Goal: Find specific page/section: Find specific page/section

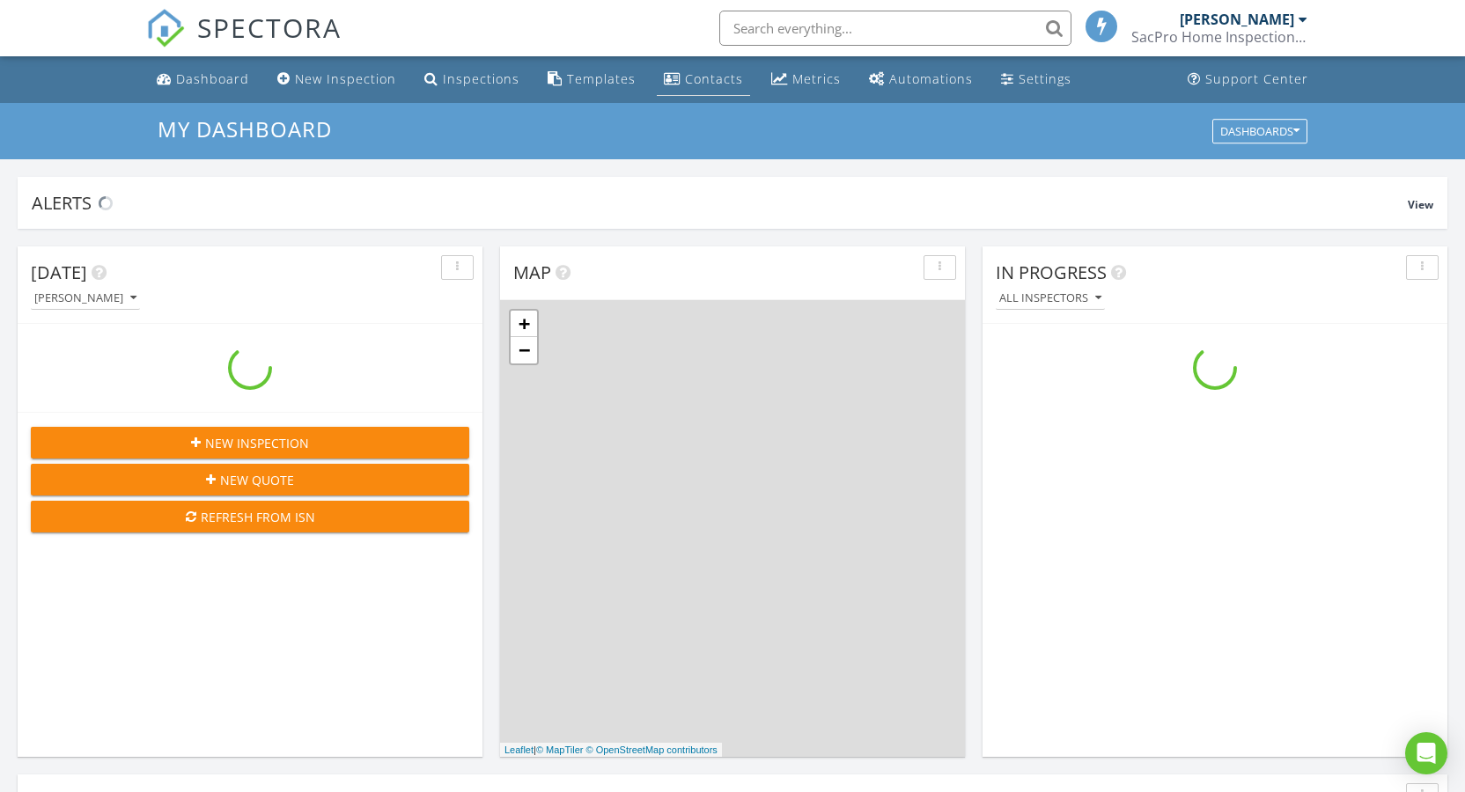
scroll to position [1630, 1492]
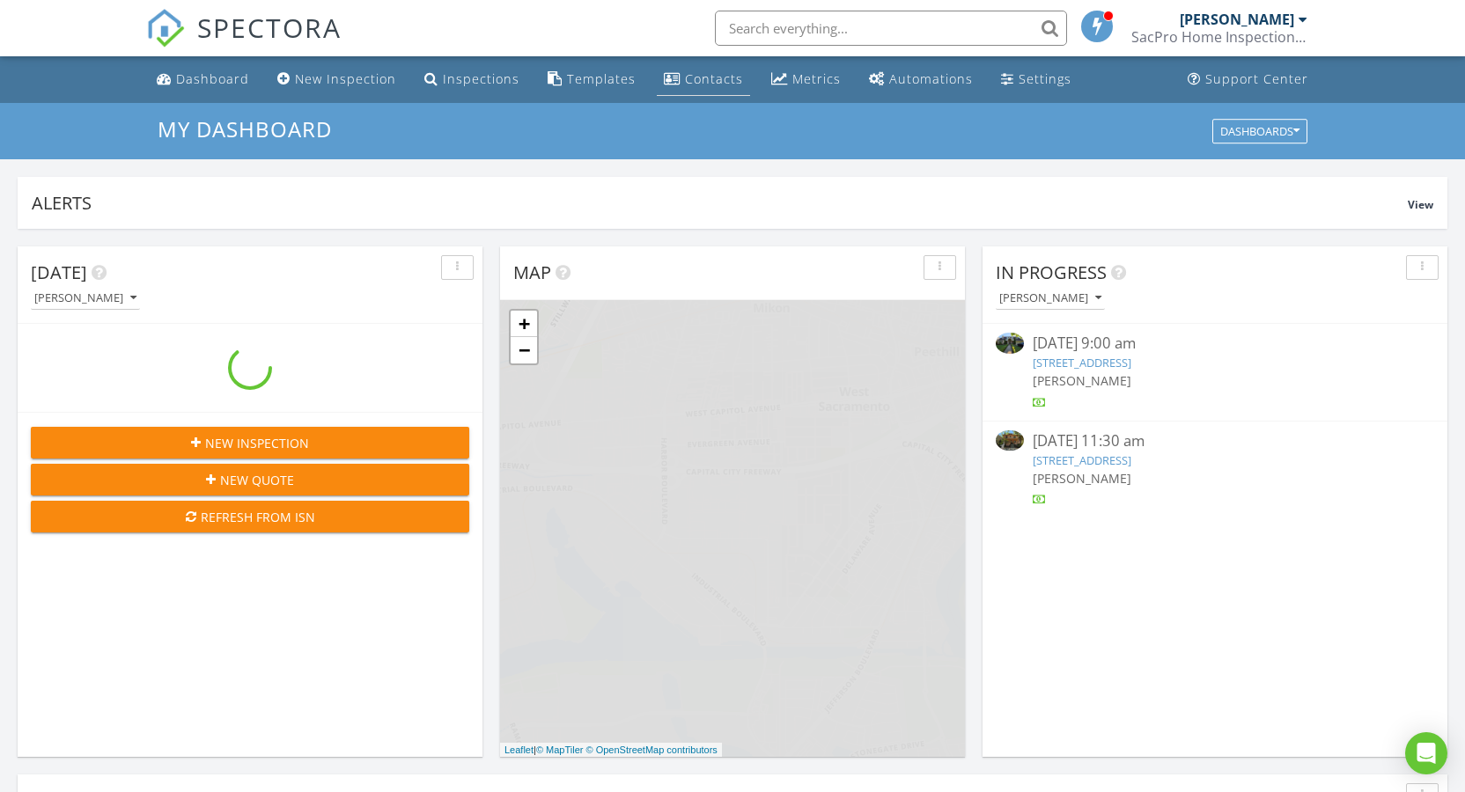
click at [699, 74] on div "Contacts" at bounding box center [714, 78] width 58 height 17
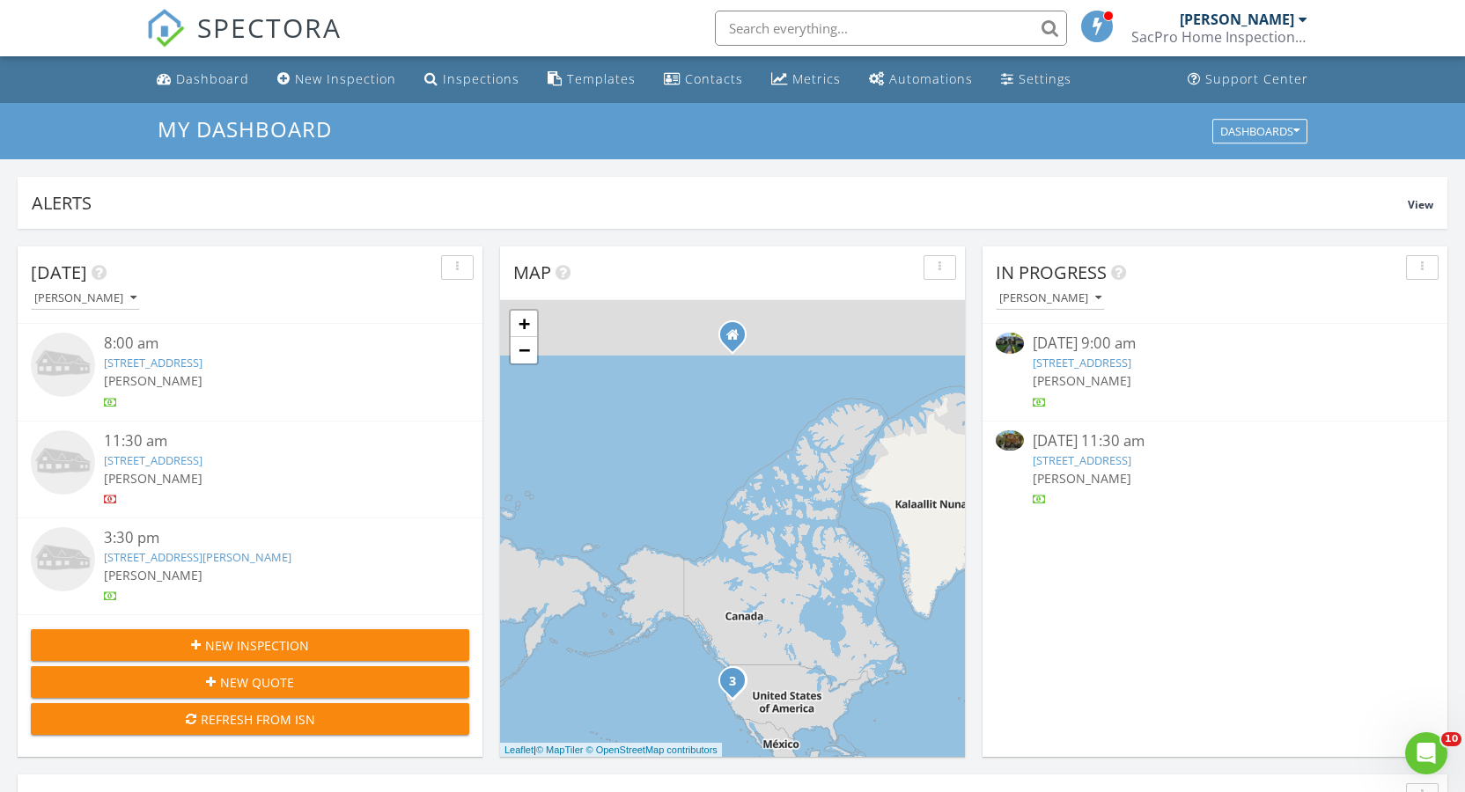
click at [1131, 364] on link "3621 17th St, Sacramento, CA 95818" at bounding box center [1082, 363] width 99 height 16
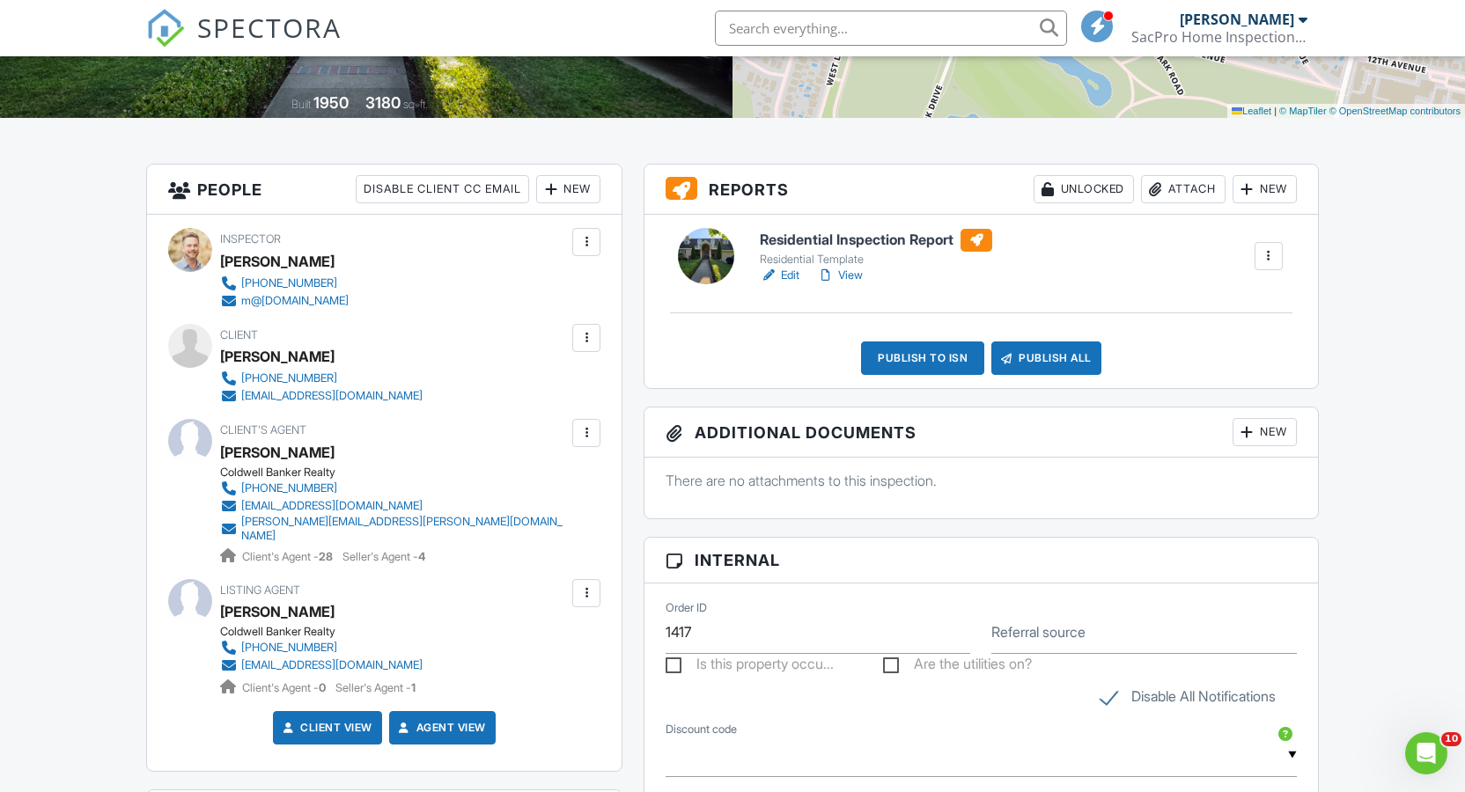
click at [581, 433] on div at bounding box center [587, 433] width 18 height 18
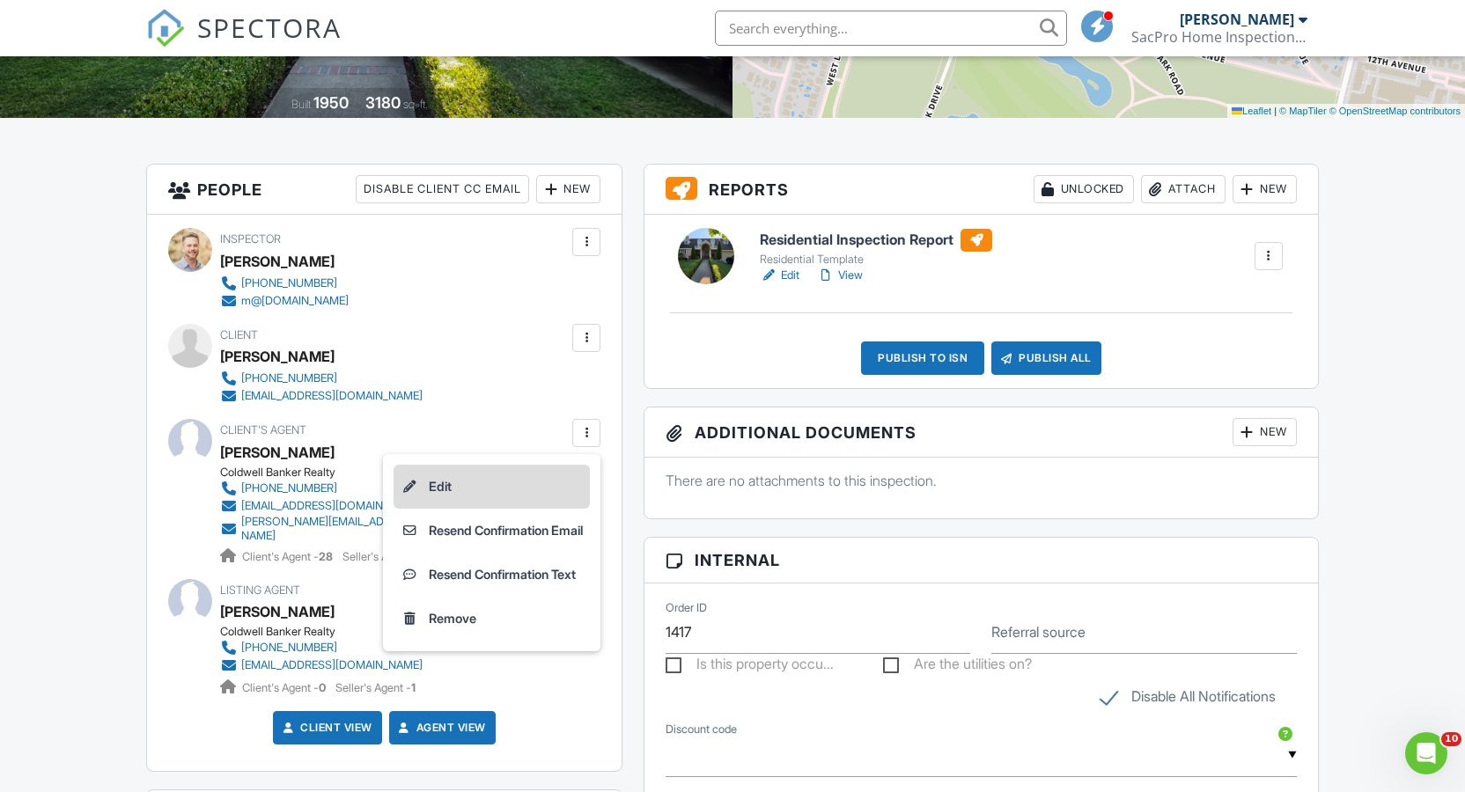
click at [434, 484] on li "Edit" at bounding box center [492, 487] width 196 height 44
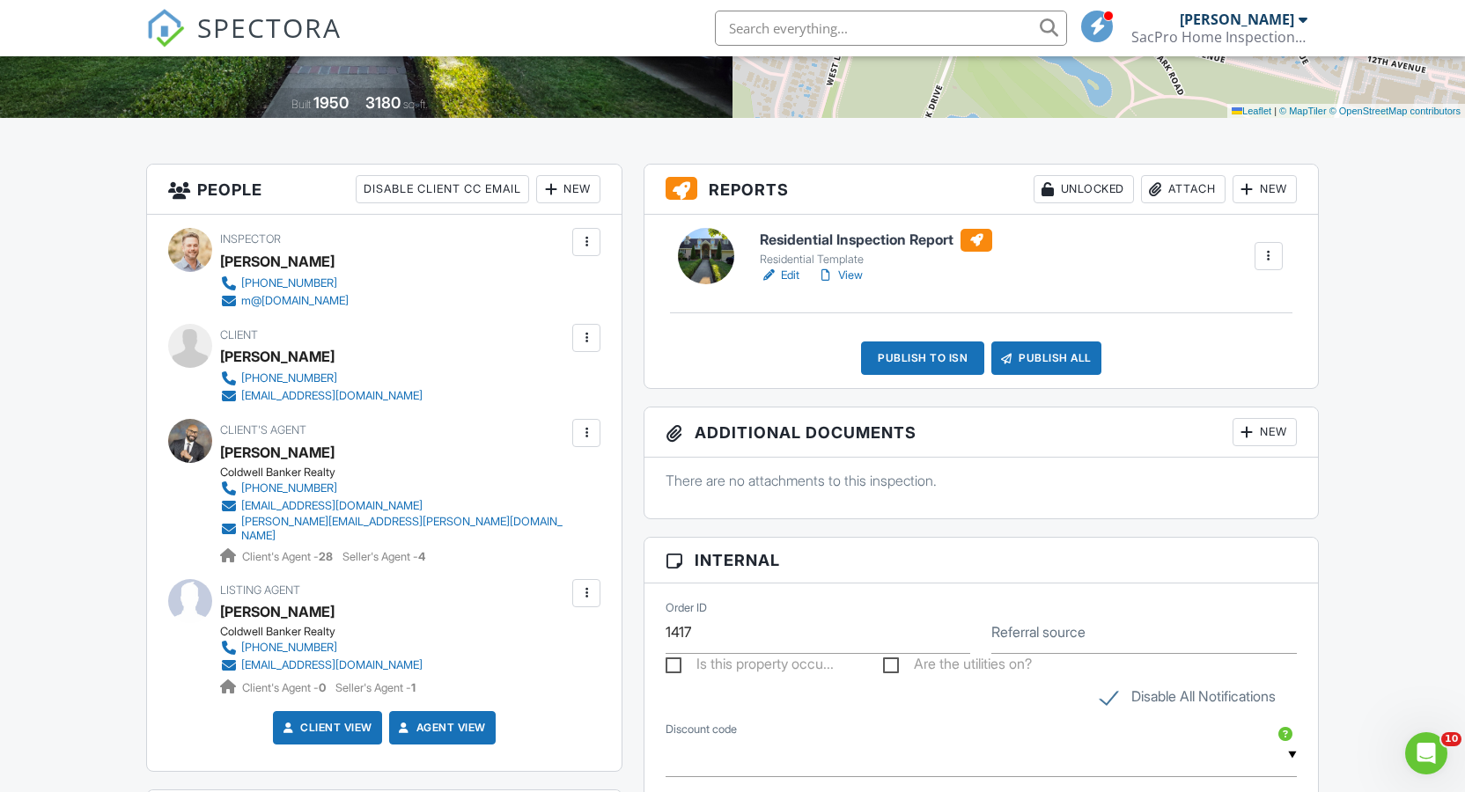
click at [857, 272] on link "View" at bounding box center [840, 276] width 46 height 18
